Goal: Task Accomplishment & Management: Manage account settings

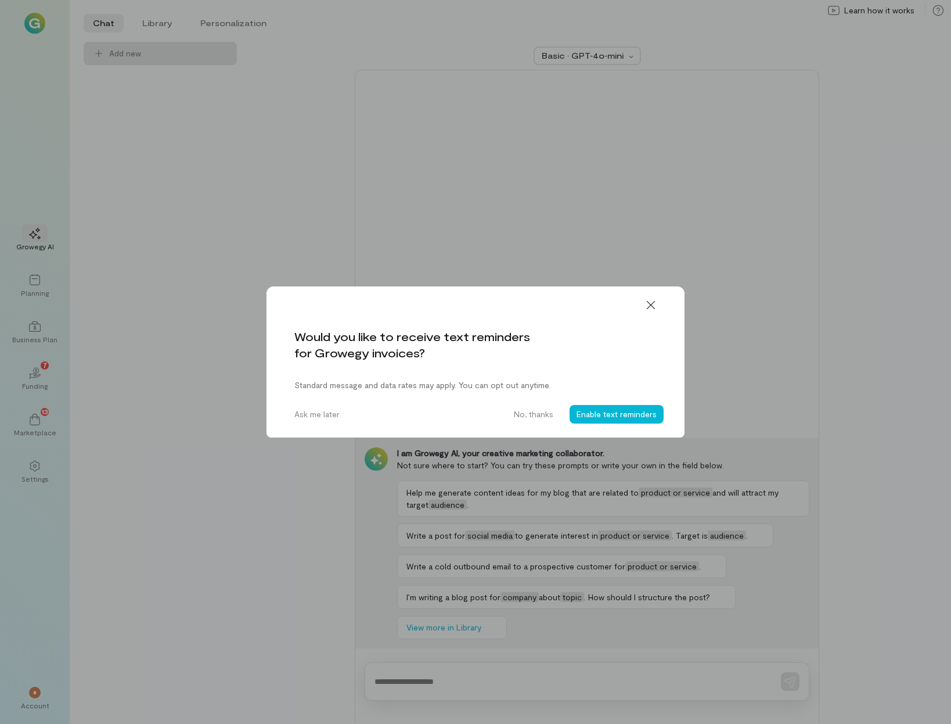
click at [650, 305] on icon at bounding box center [651, 305] width 8 height 8
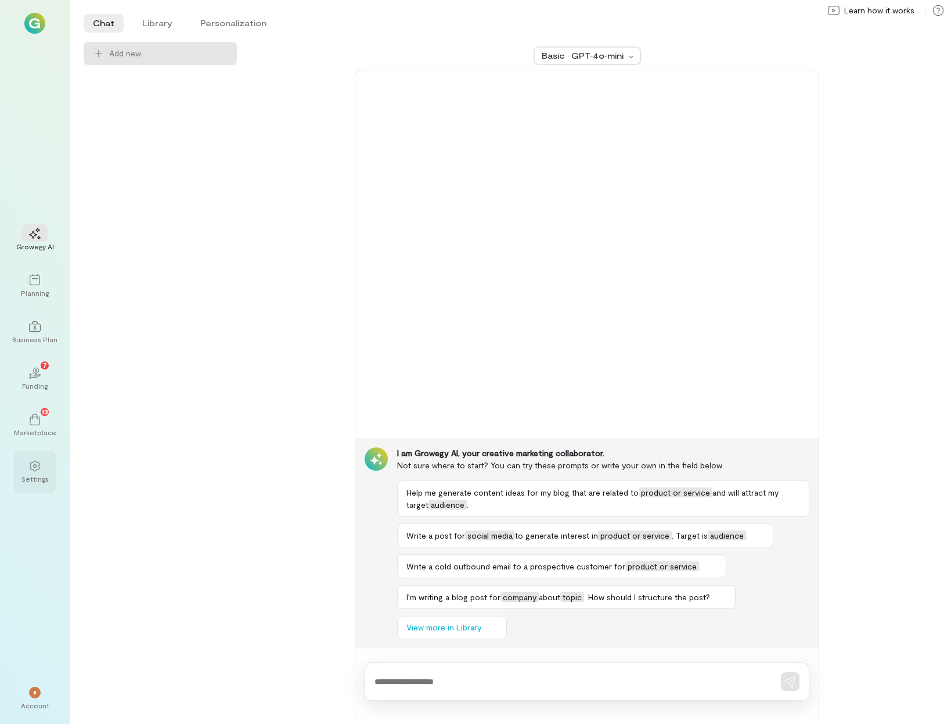
click at [43, 474] on div "Settings" at bounding box center [34, 478] width 27 height 9
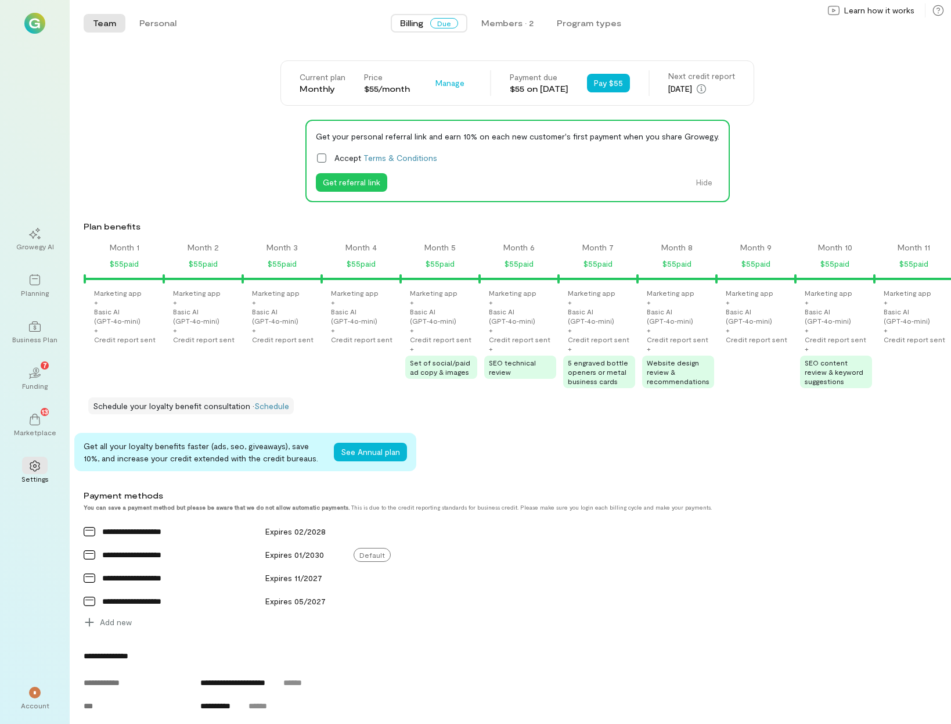
scroll to position [0, 1102]
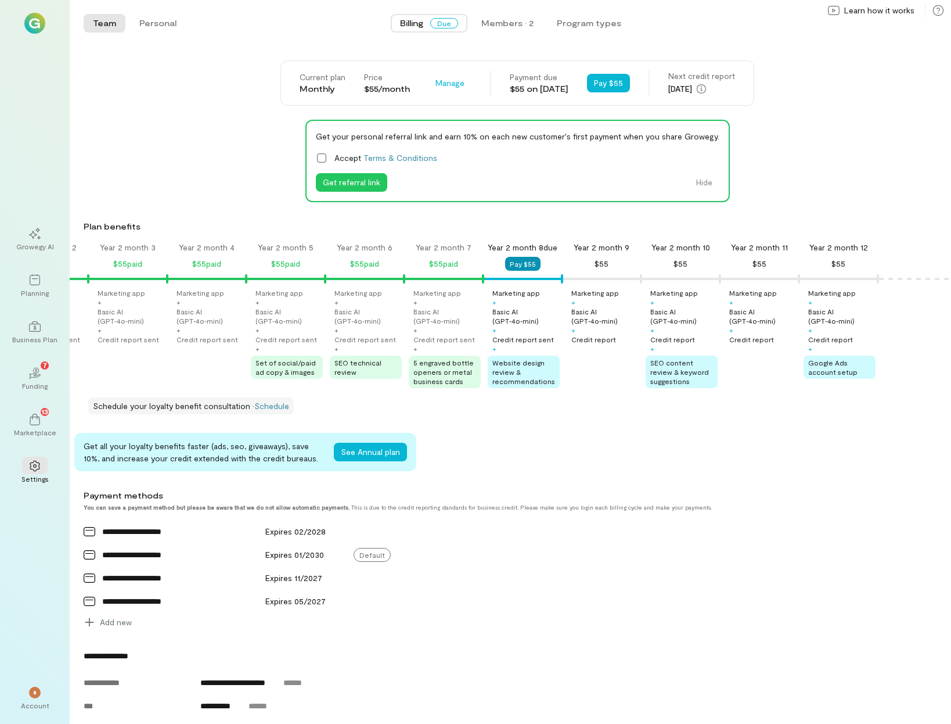
click at [519, 262] on button "Pay $55" at bounding box center [522, 264] width 35 height 14
